Goal: Information Seeking & Learning: Learn about a topic

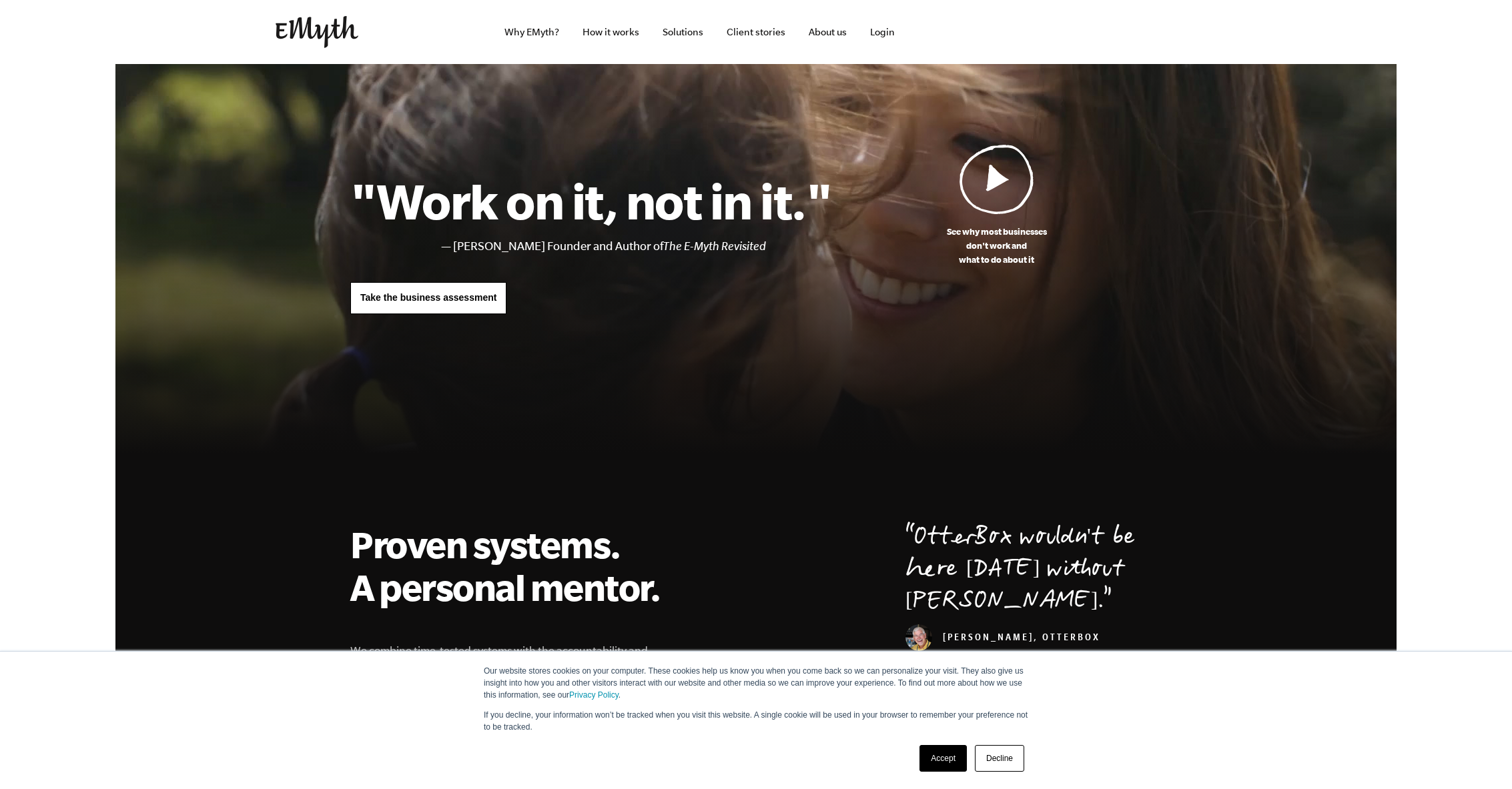
scroll to position [54, 0]
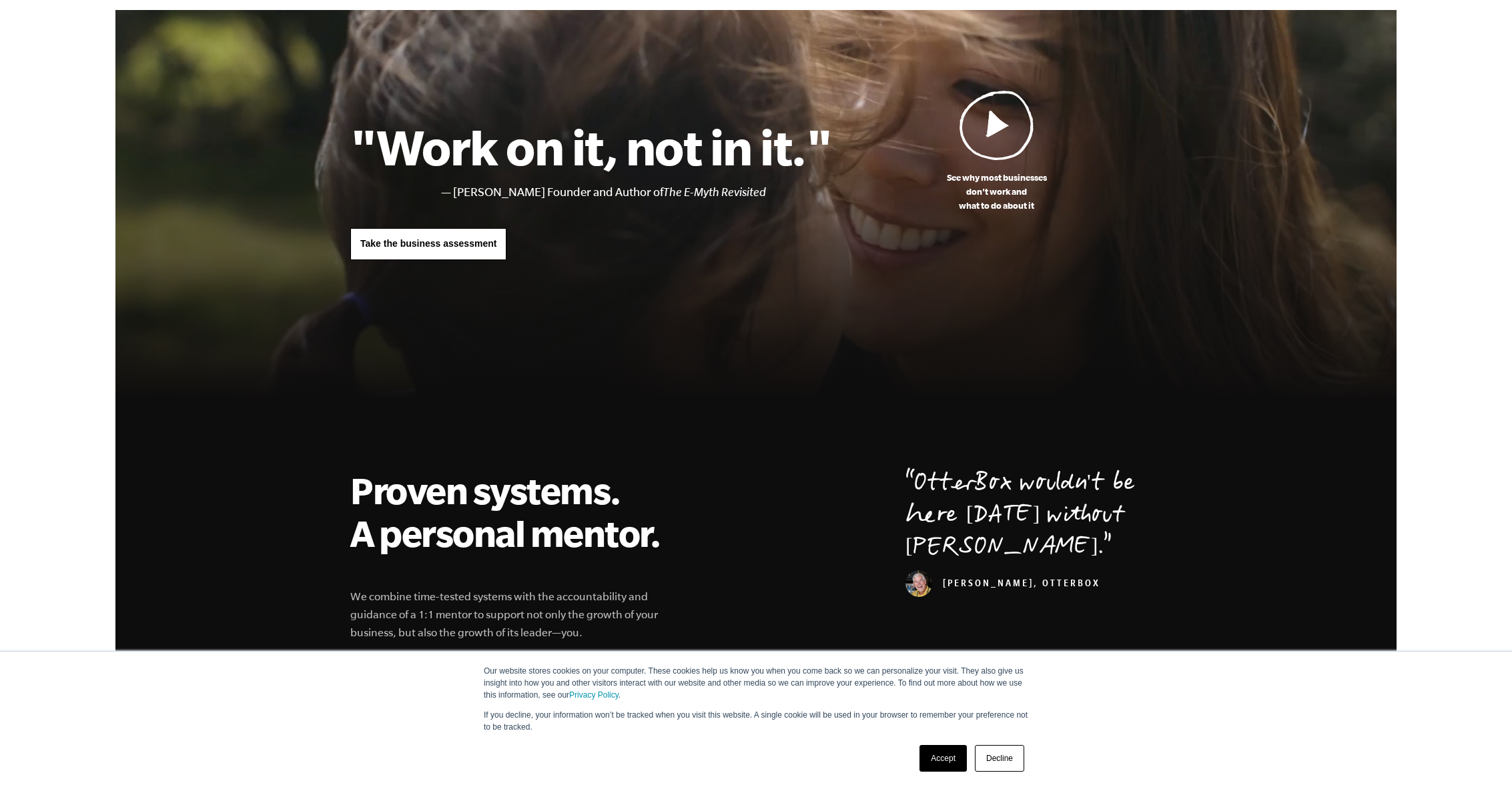
click at [1001, 759] on link "Decline" at bounding box center [999, 758] width 49 height 26
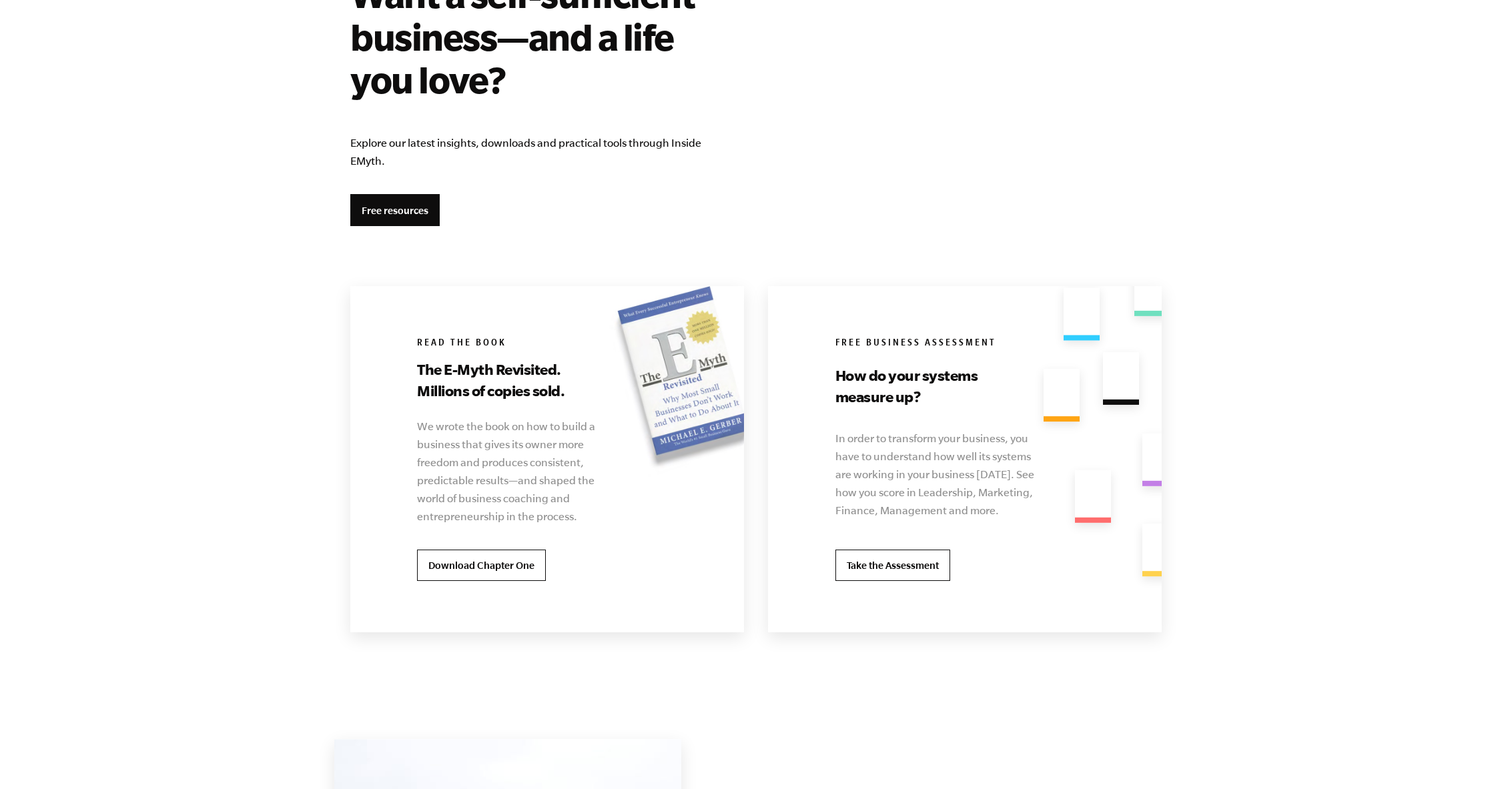
scroll to position [2394, 0]
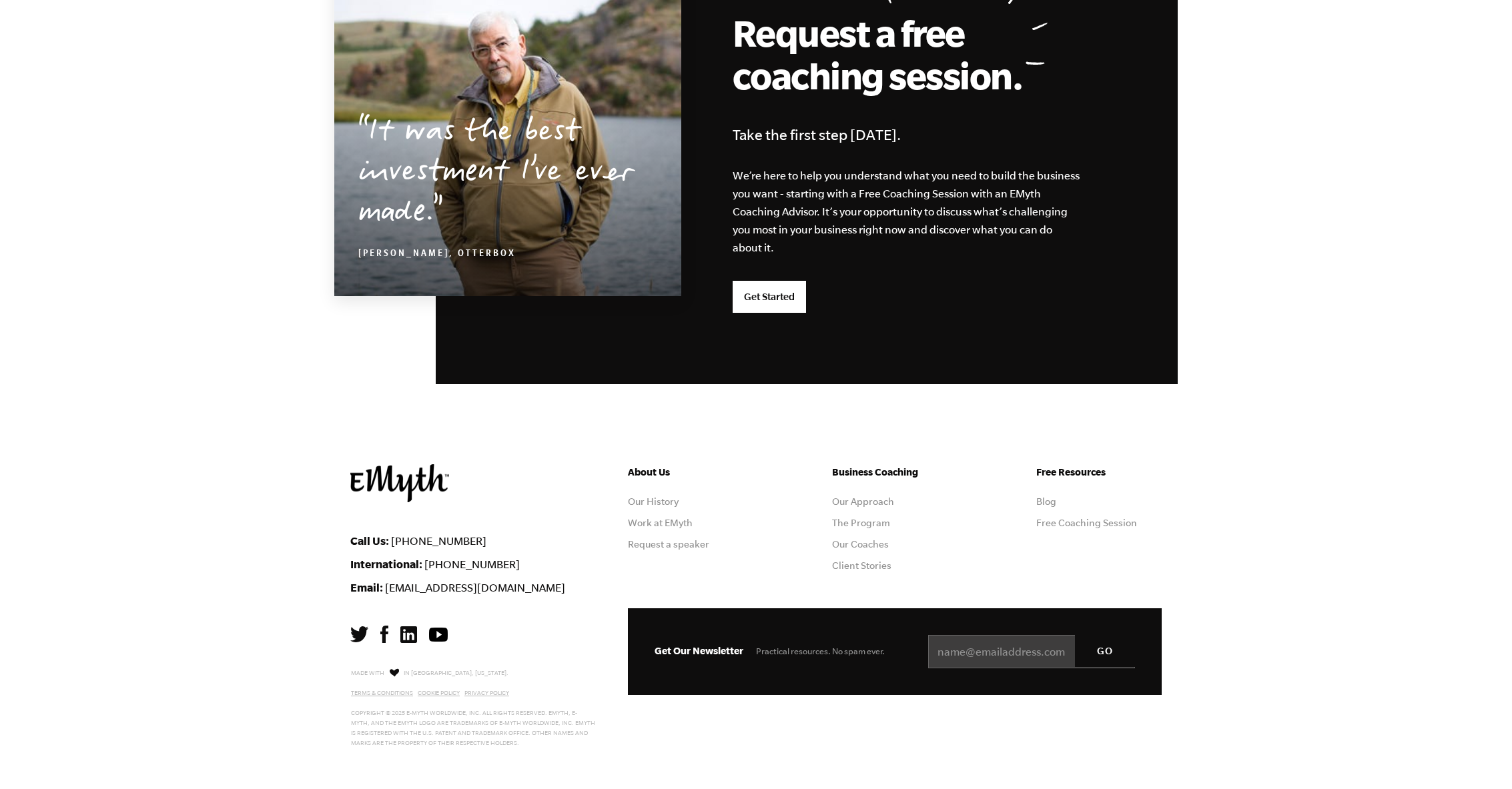
scroll to position [3324, 0]
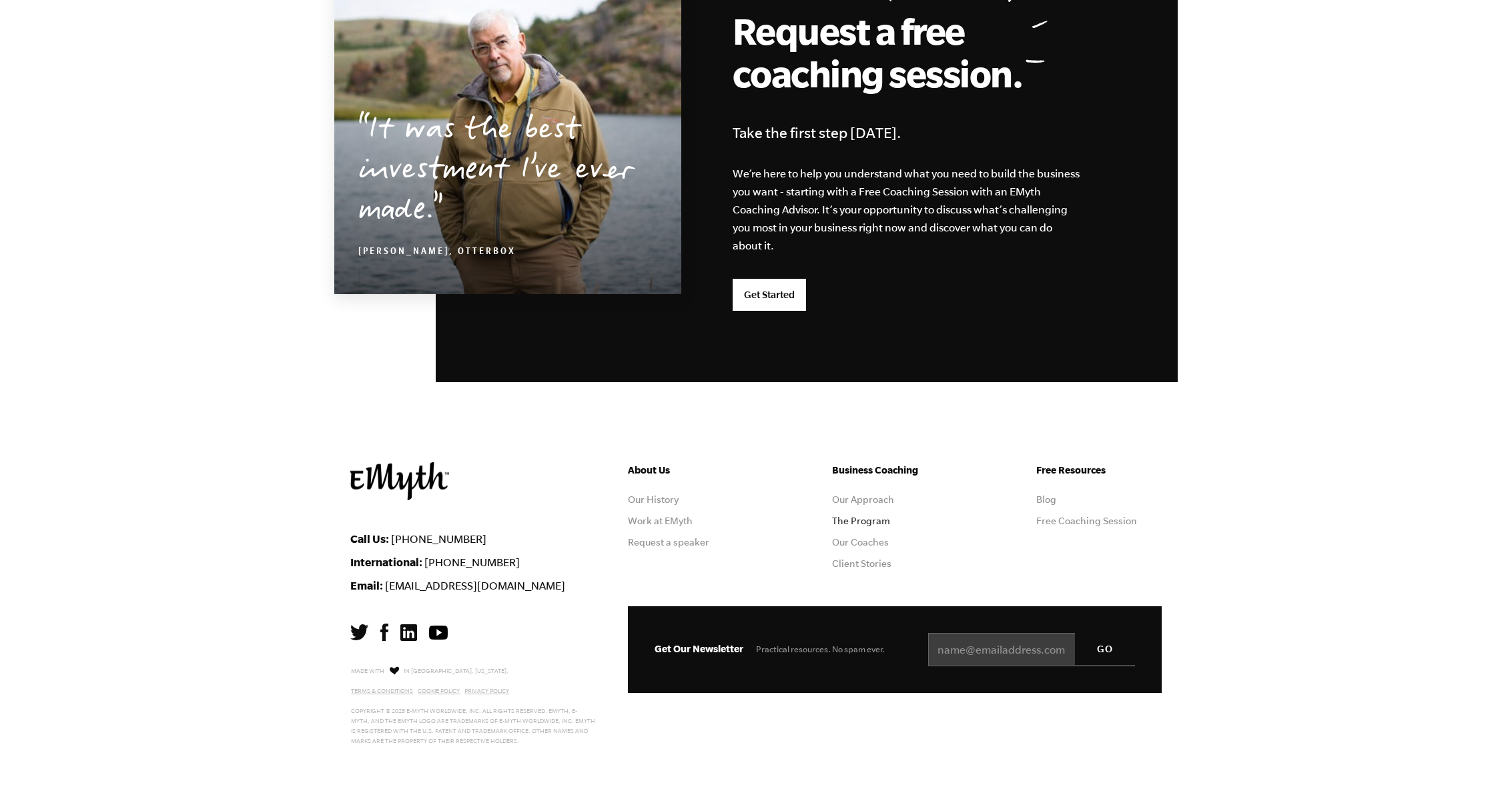
click at [856, 520] on link "The Program" at bounding box center [861, 521] width 58 height 11
click at [867, 525] on link "The Program" at bounding box center [861, 521] width 58 height 11
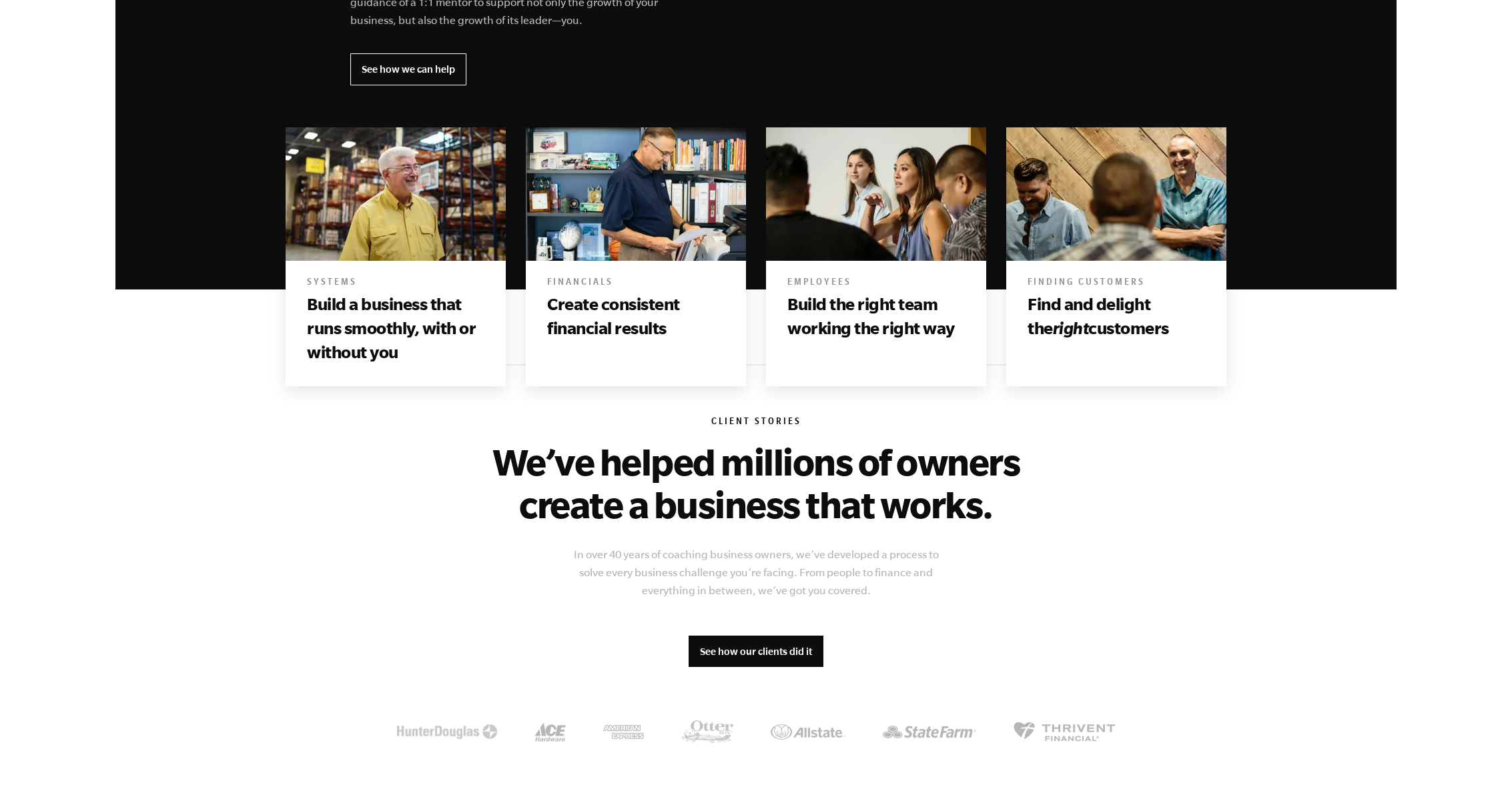
scroll to position [670, 0]
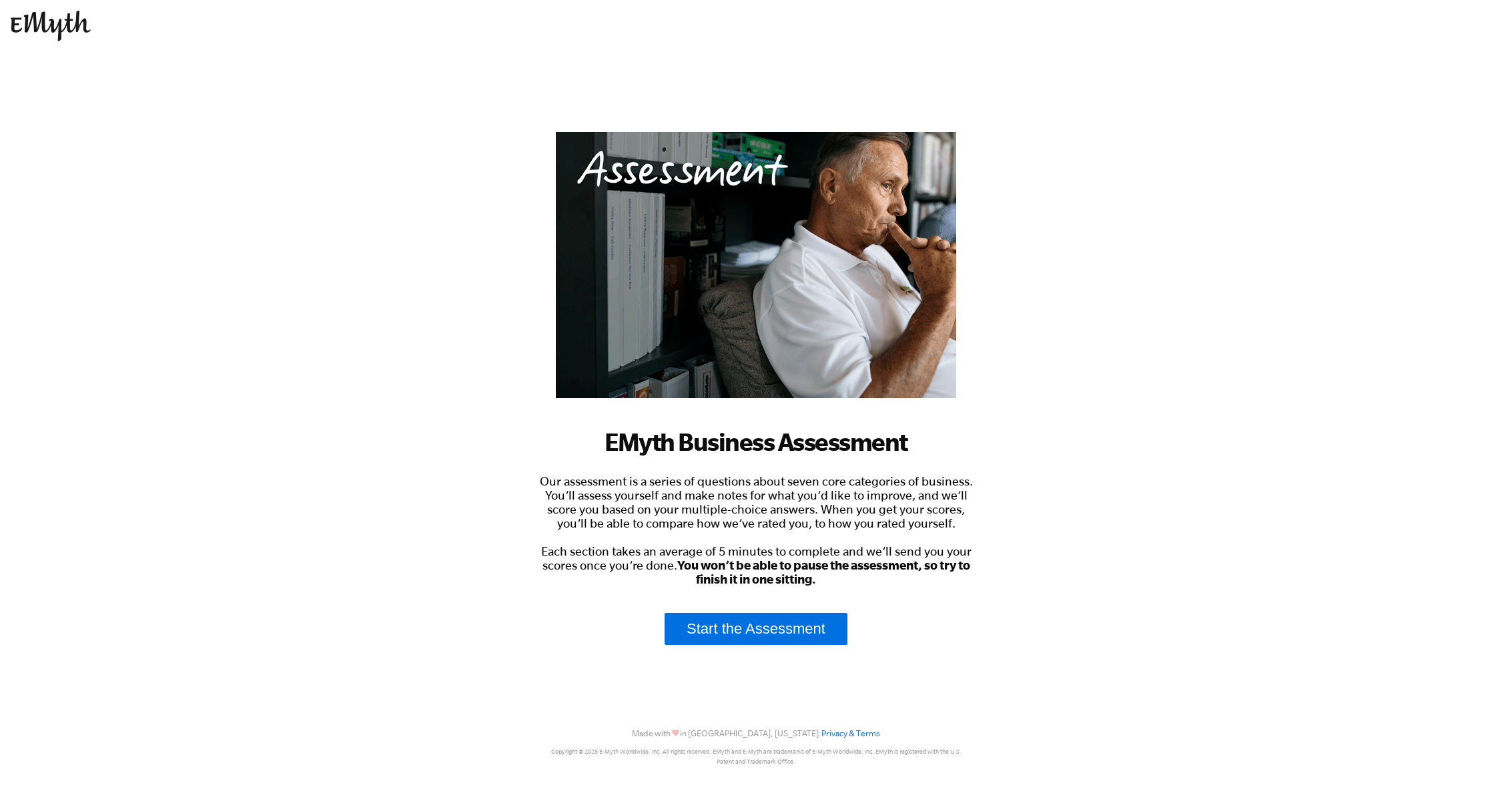
scroll to position [5, 0]
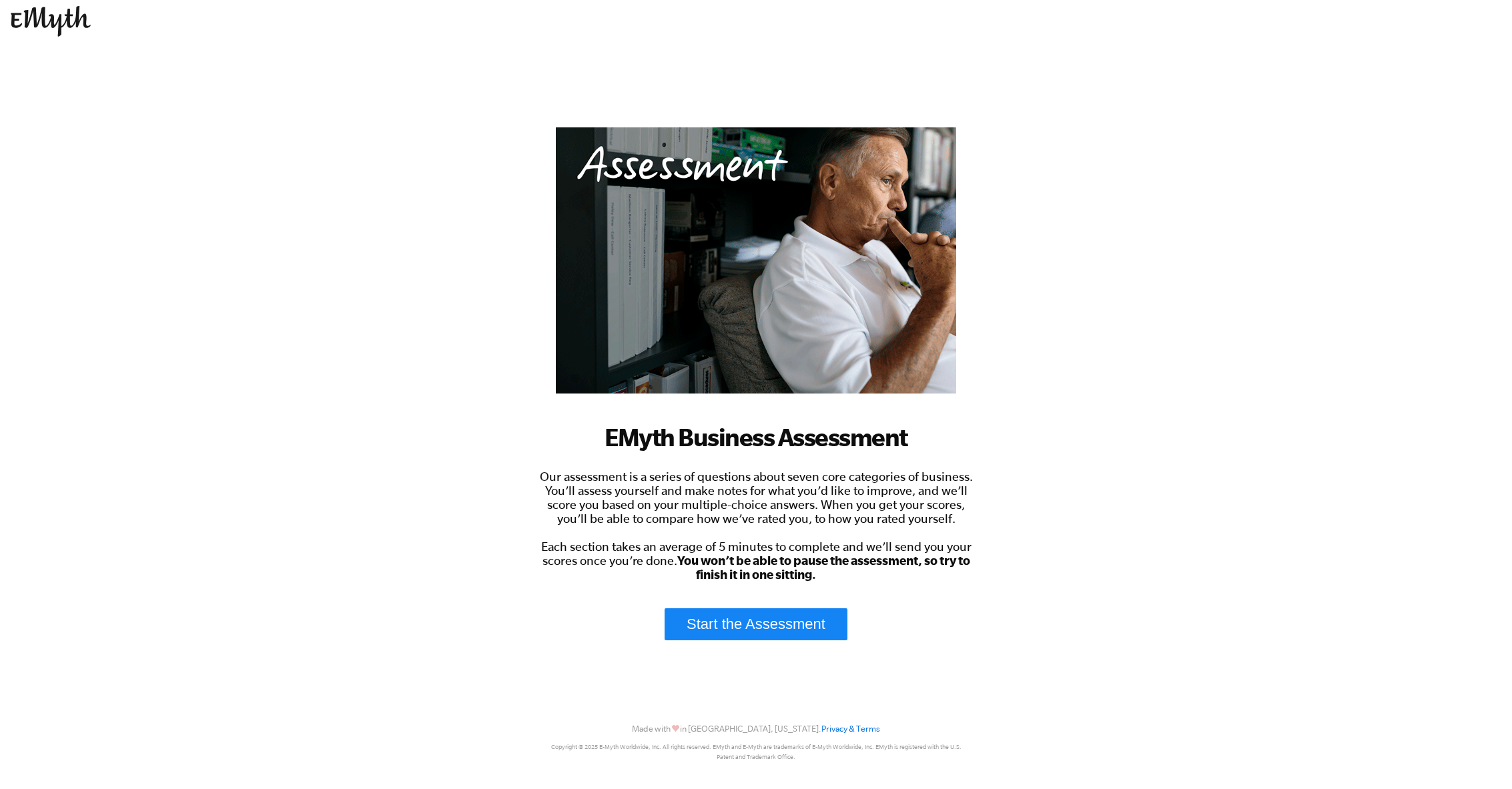
click at [763, 624] on link "Start the Assessment" at bounding box center [756, 624] width 182 height 32
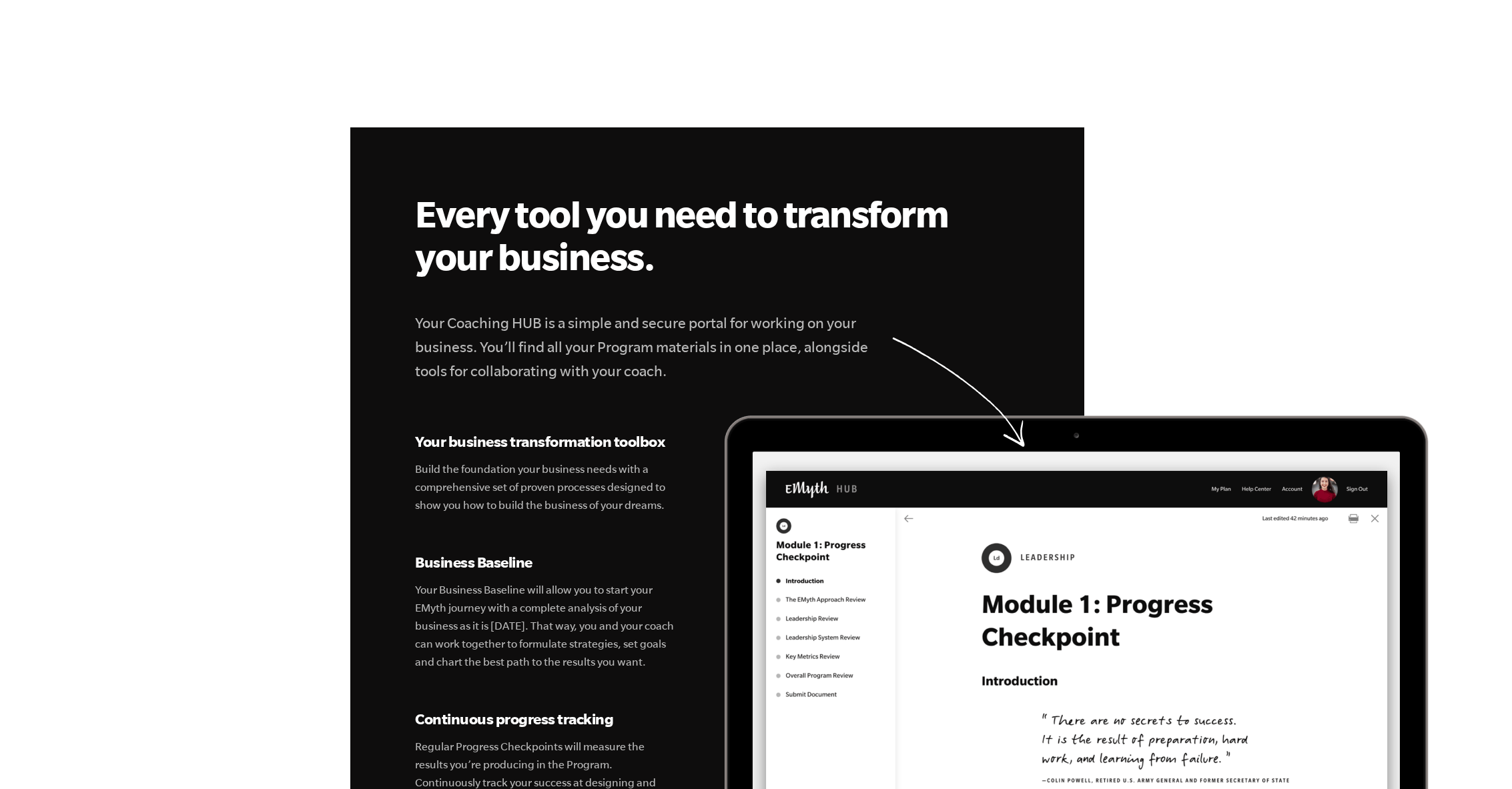
scroll to position [4304, 0]
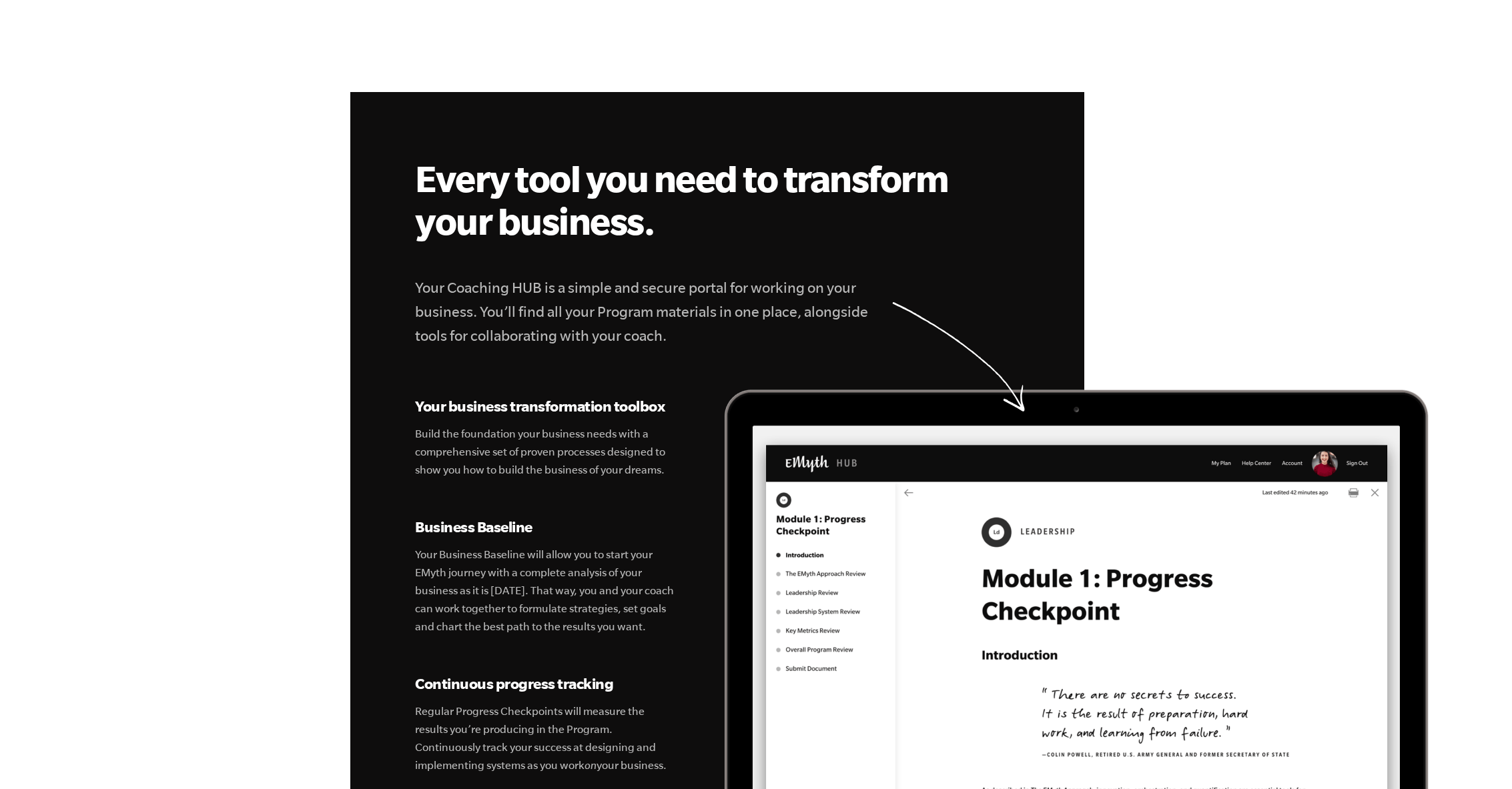
click at [1472, 379] on section "Every tool you need to transform your business. Your Coaching HUB is a simple a…" at bounding box center [756, 560] width 1512 height 937
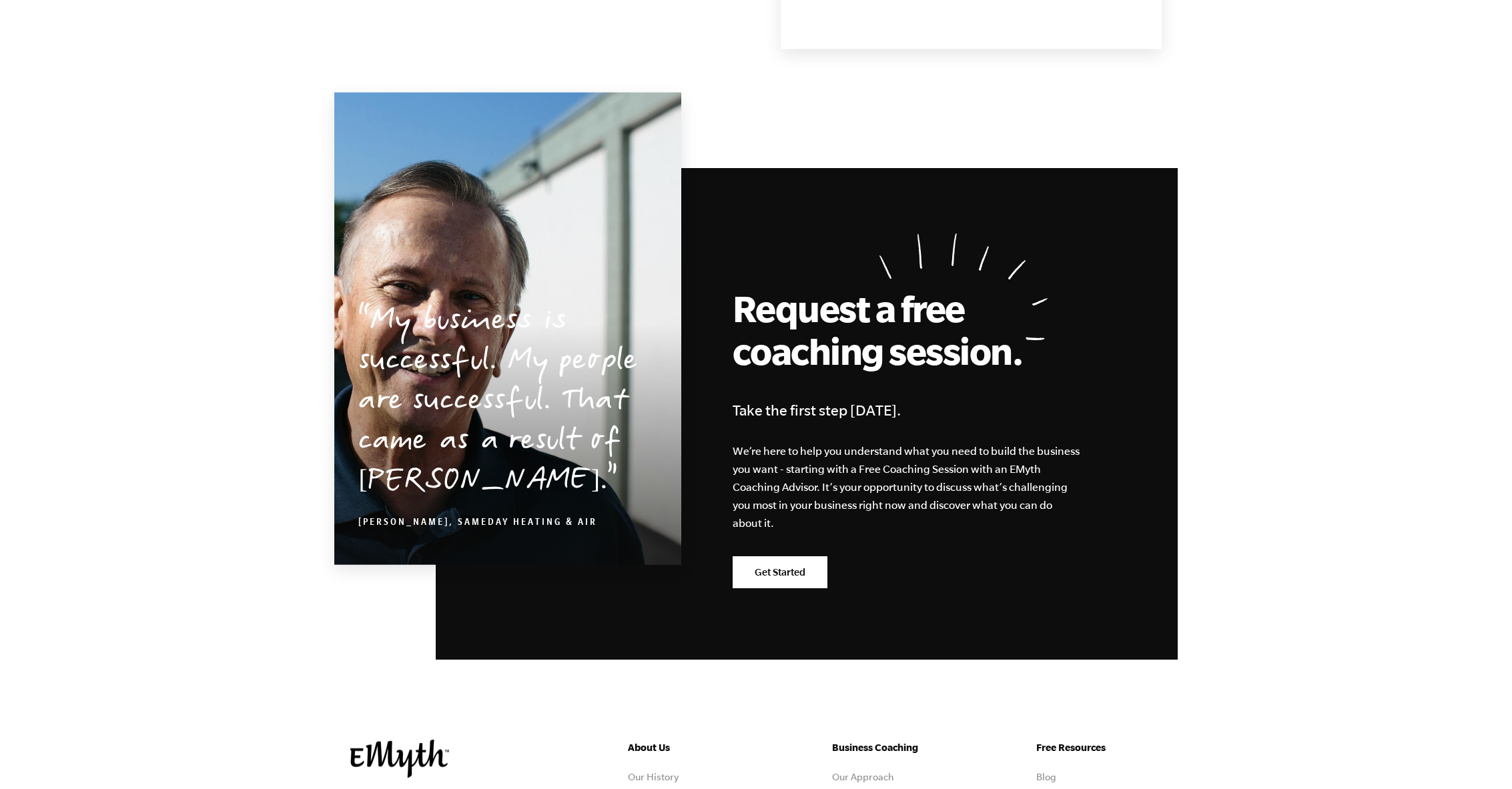
scroll to position [6400, 0]
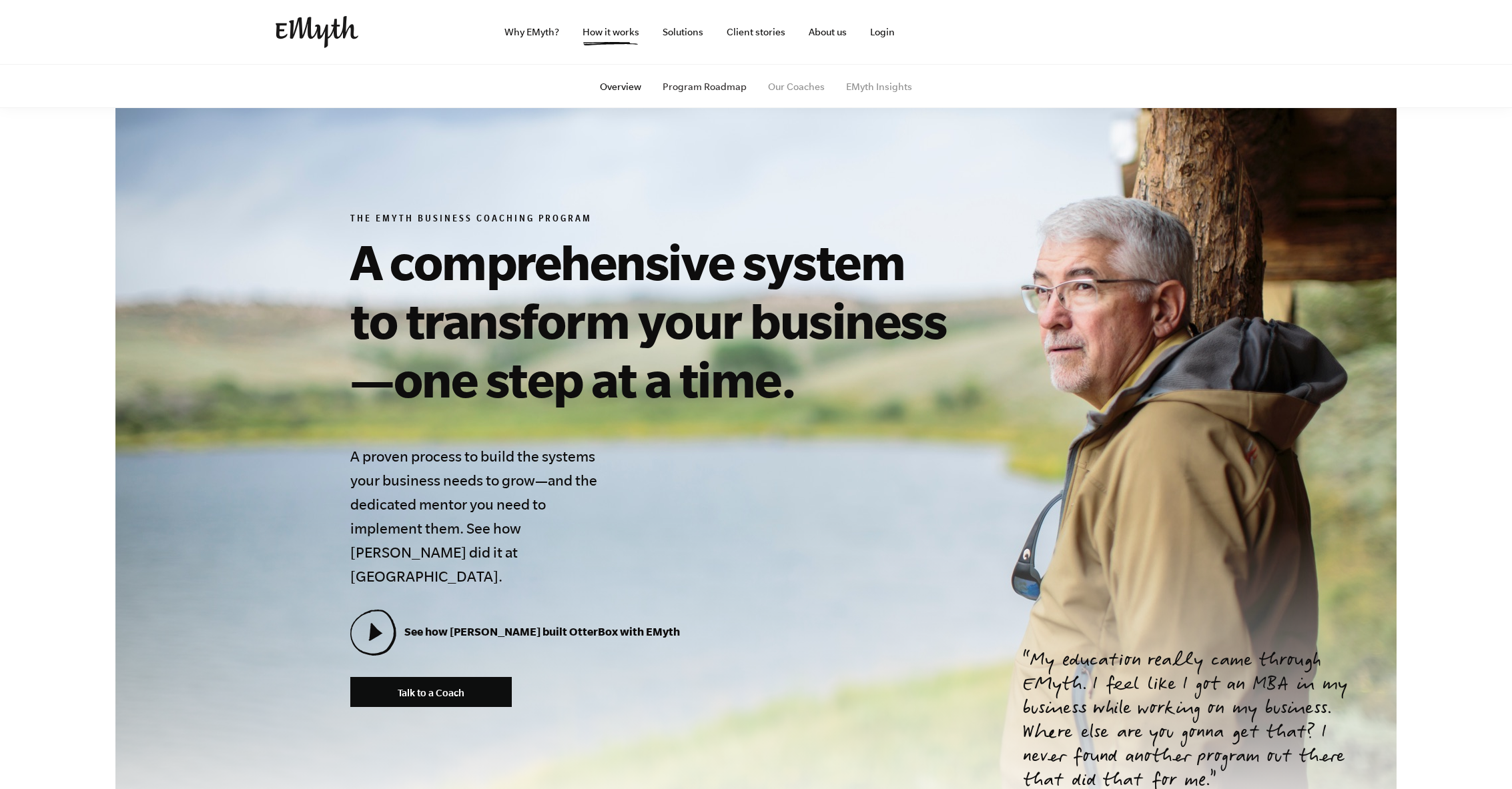
click at [715, 90] on link "Program Roadmap" at bounding box center [704, 87] width 84 height 11
click at [707, 86] on link "Program Roadmap" at bounding box center [704, 87] width 84 height 11
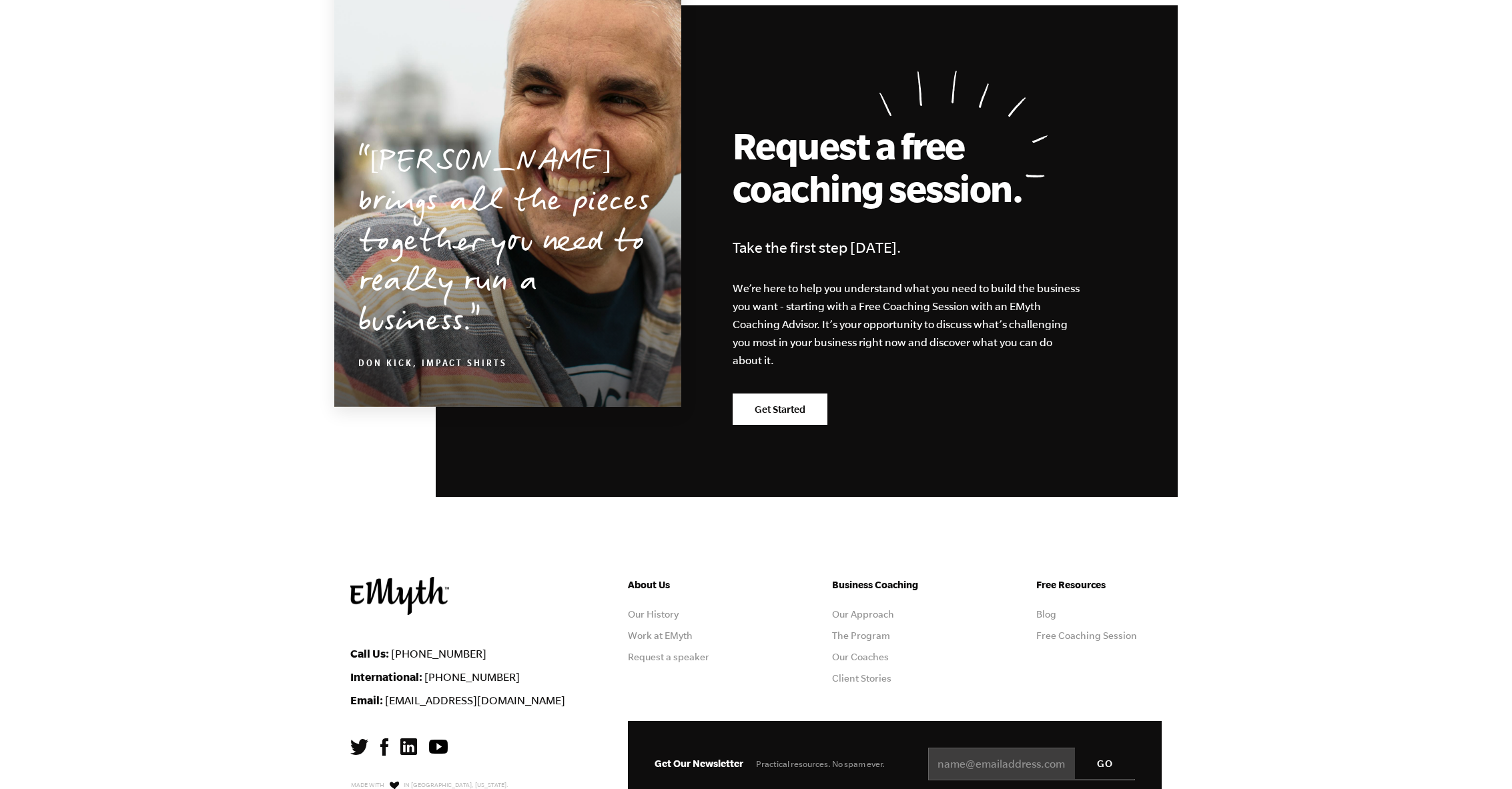
scroll to position [3586, 0]
